Goal: Download file/media

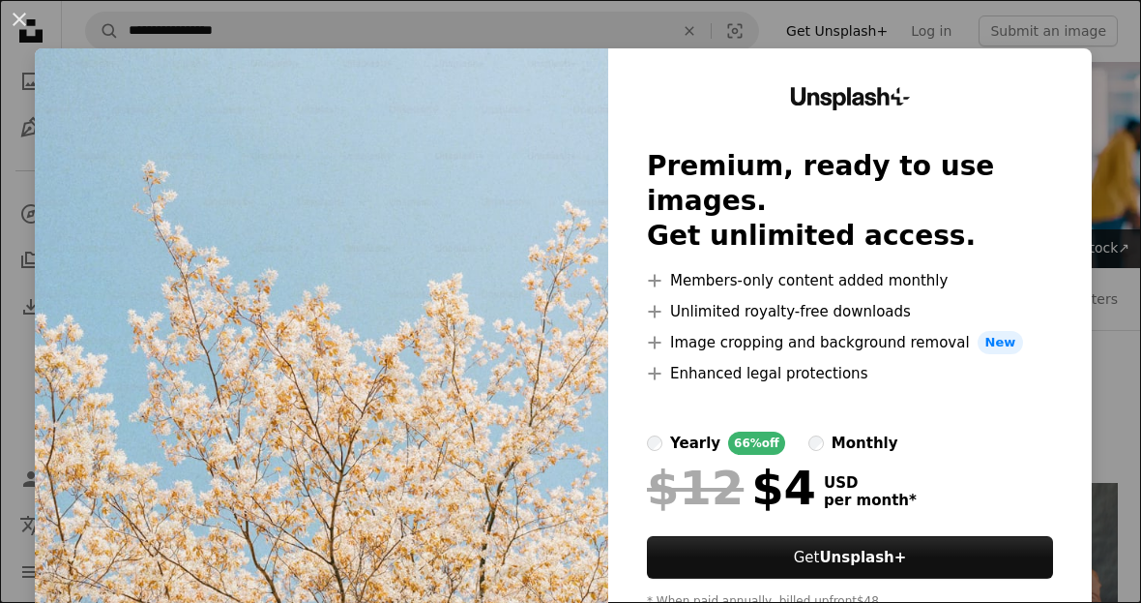
scroll to position [175, 0]
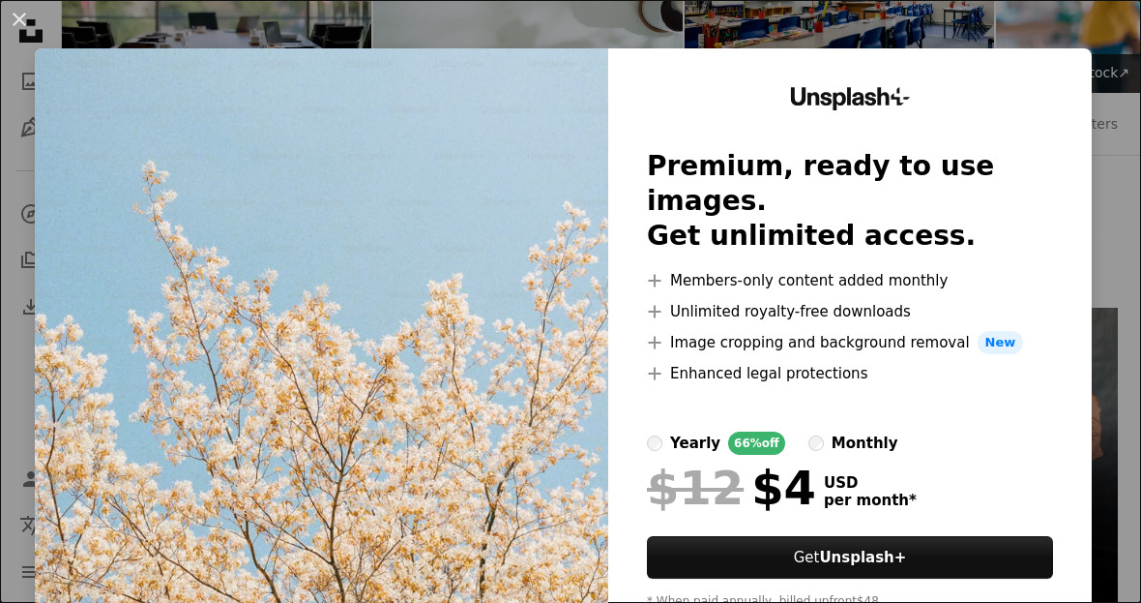
click at [1022, 17] on div "An X shape Unsplash+ Premium, ready to use images. Get unlimited access. A plus…" at bounding box center [570, 301] width 1141 height 603
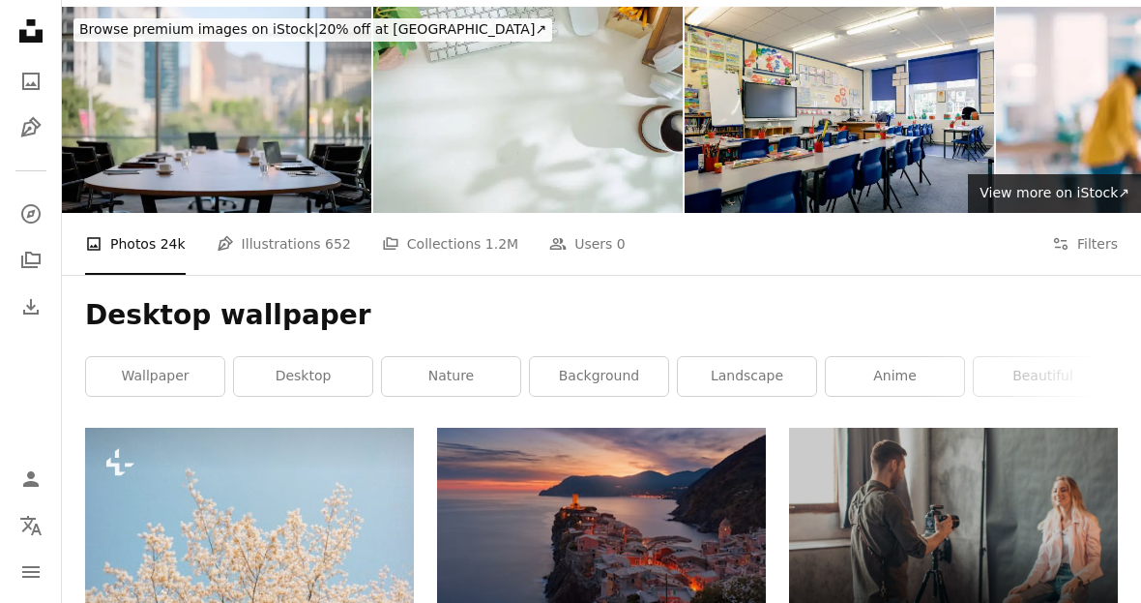
scroll to position [0, 0]
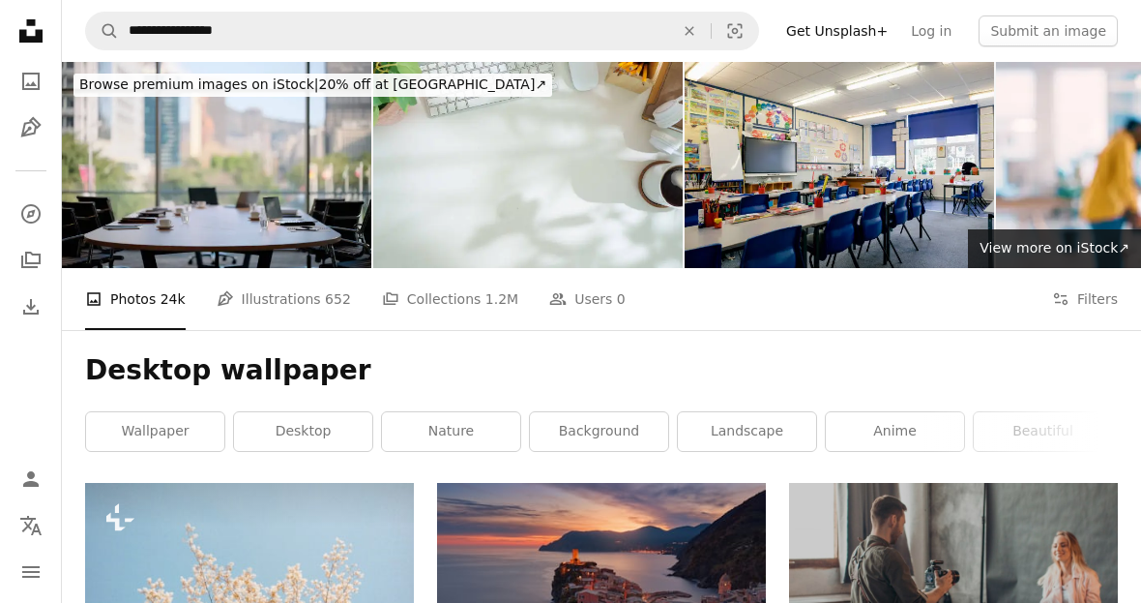
click at [1064, 303] on icon at bounding box center [1061, 299] width 14 height 12
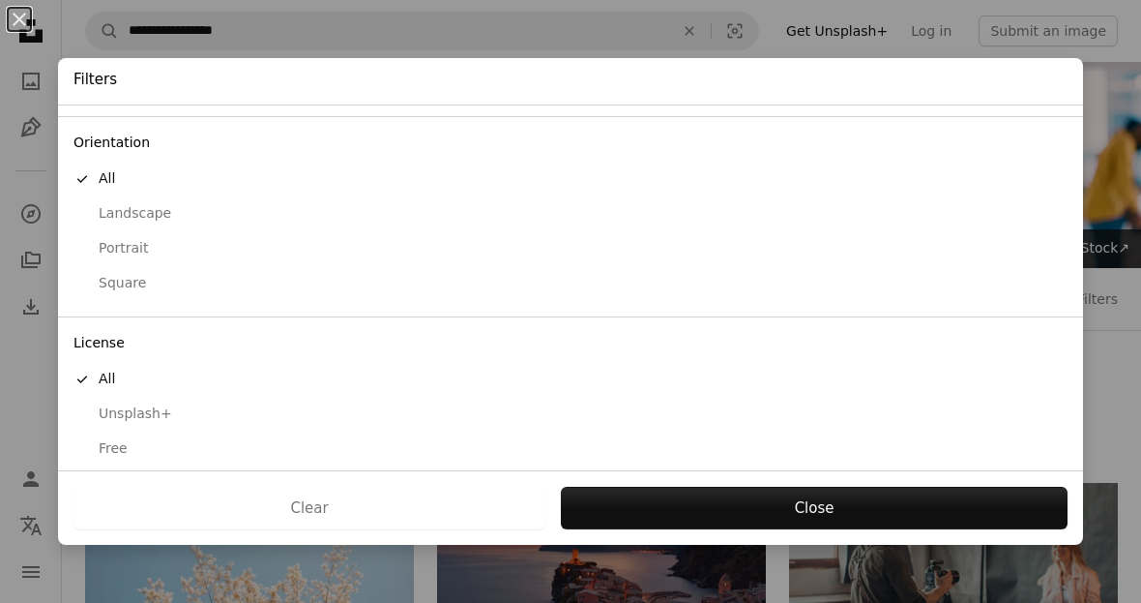
scroll to position [153, 0]
click at [568, 440] on div "Free" at bounding box center [571, 449] width 994 height 19
click at [699, 511] on button "Apply" at bounding box center [814, 508] width 508 height 43
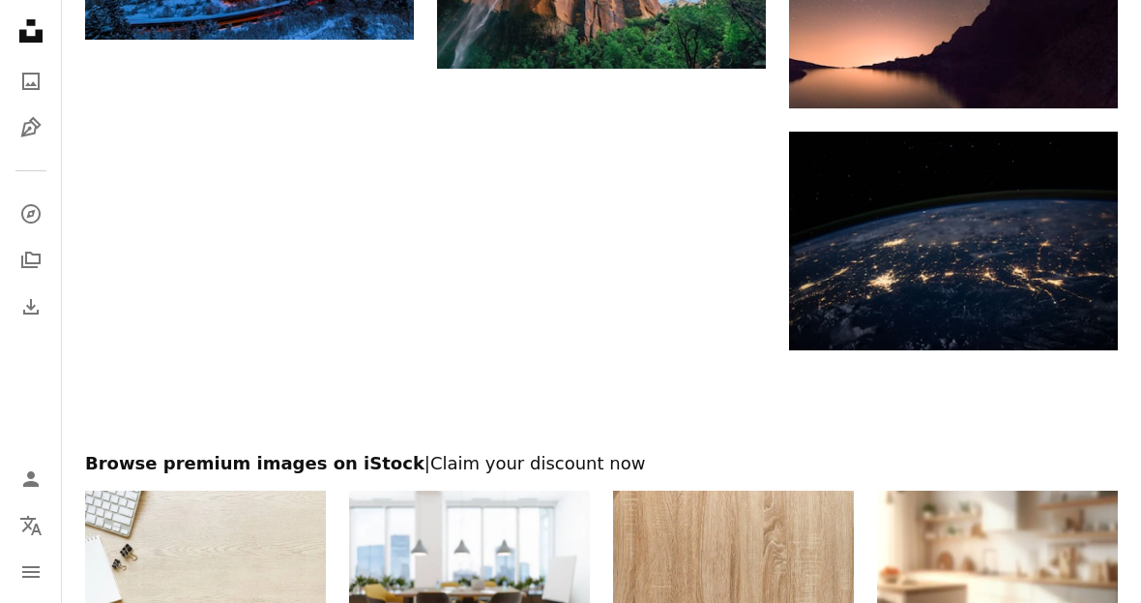
scroll to position [2049, 0]
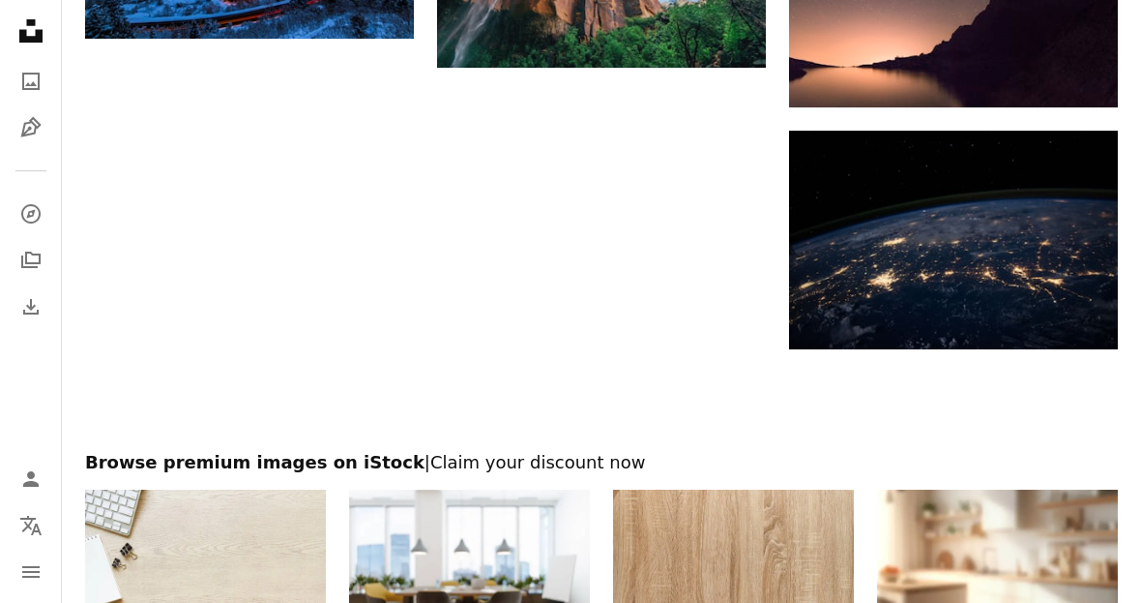
click at [1066, 327] on img at bounding box center [953, 240] width 329 height 219
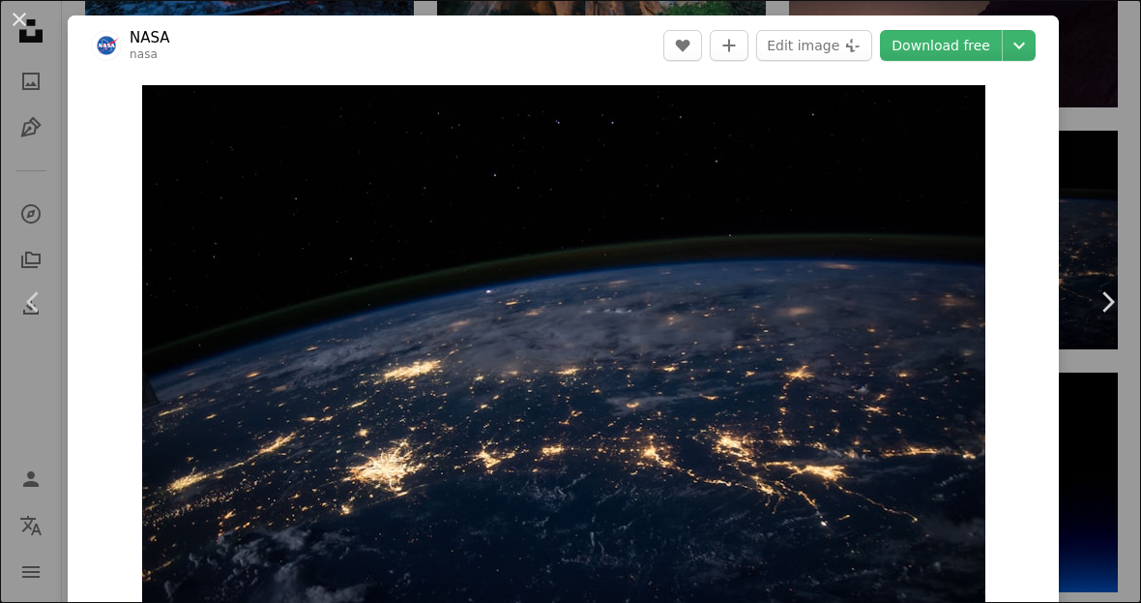
click at [972, 56] on link "Download free" at bounding box center [941, 45] width 122 height 31
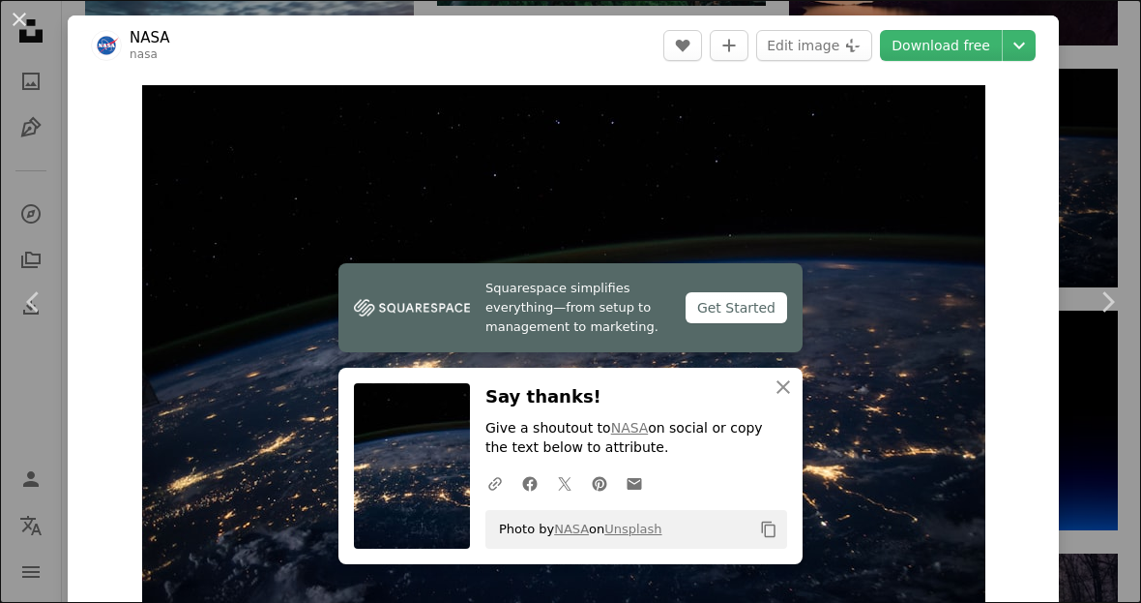
click at [784, 394] on icon "button" at bounding box center [784, 387] width 14 height 14
